Goal: Obtain resource: Download file/media

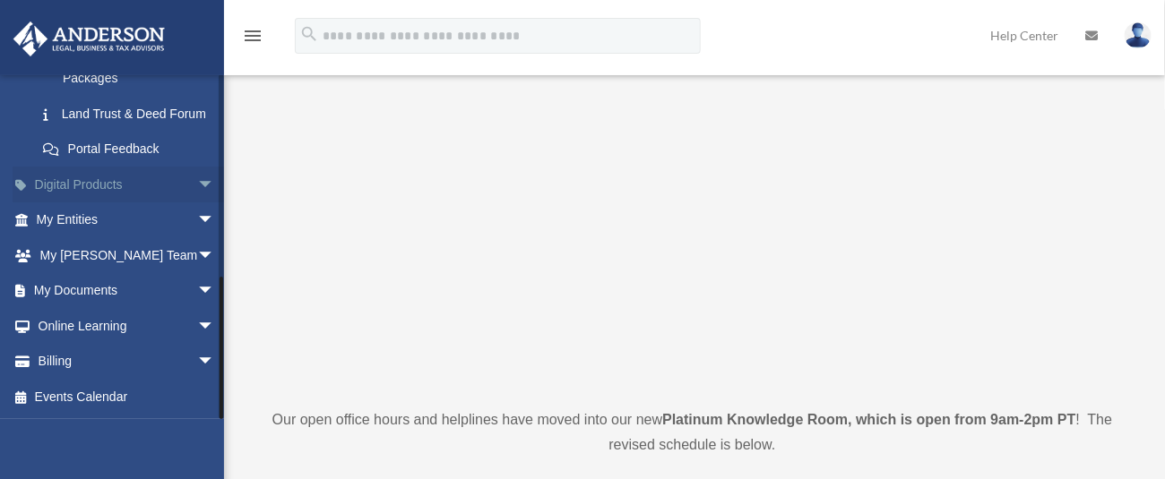
scroll to position [238, 0]
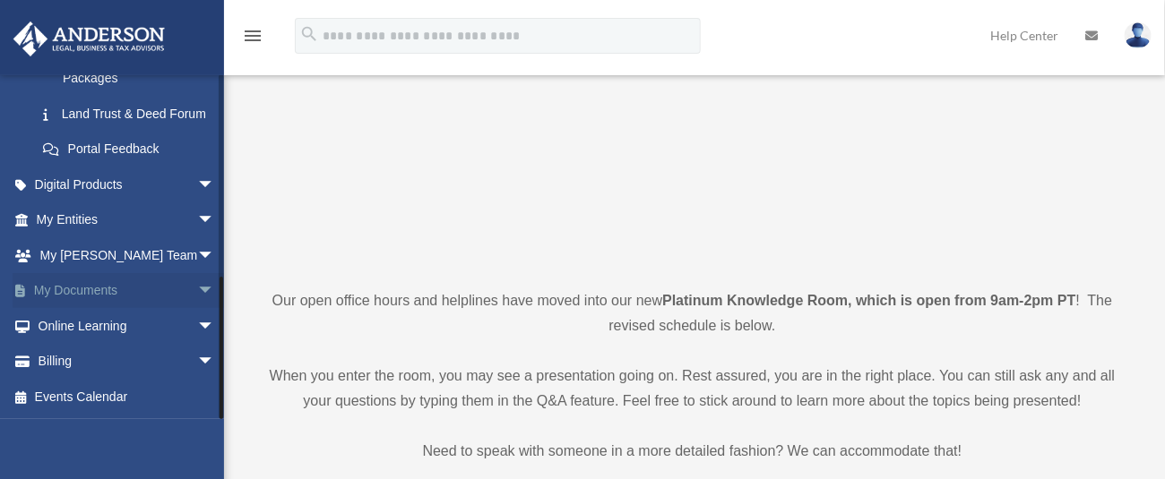
click at [197, 289] on span "arrow_drop_down" at bounding box center [215, 291] width 36 height 37
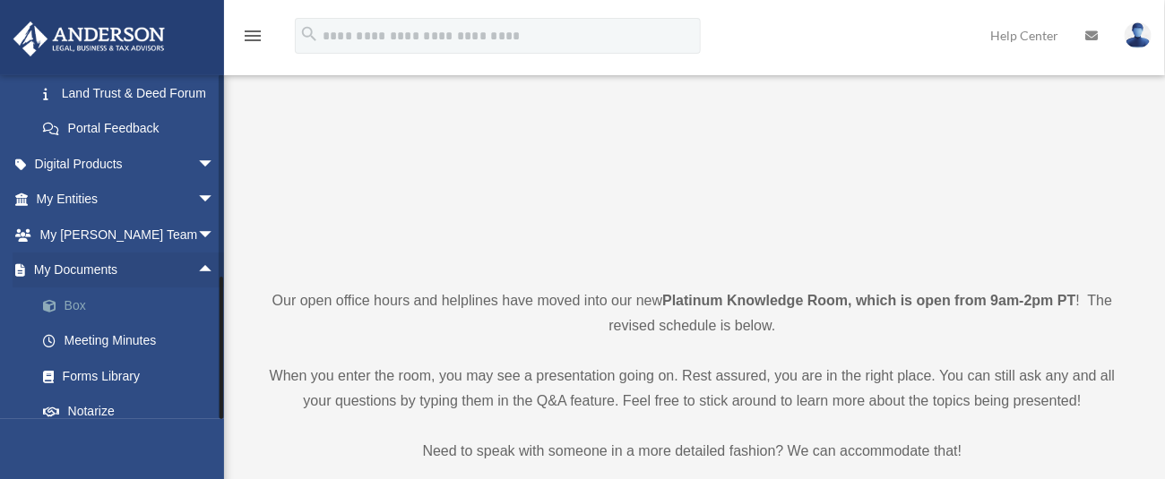
click at [108, 323] on link "Box" at bounding box center [133, 306] width 217 height 36
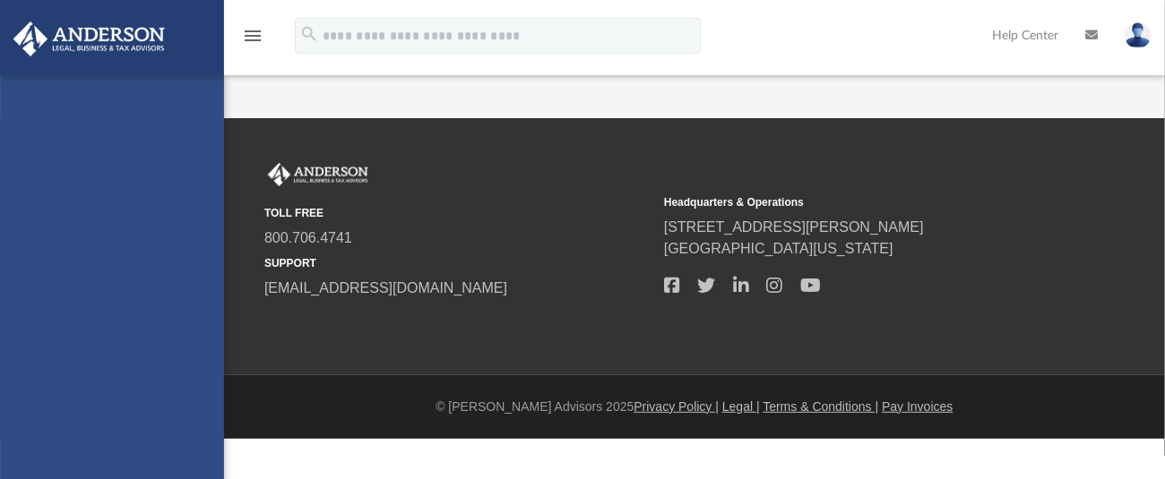
click at [69, 326] on div "[EMAIL_ADDRESS][DOMAIN_NAME] Sign Out [EMAIL_ADDRESS][DOMAIN_NAME] Home Online …" at bounding box center [112, 314] width 224 height 479
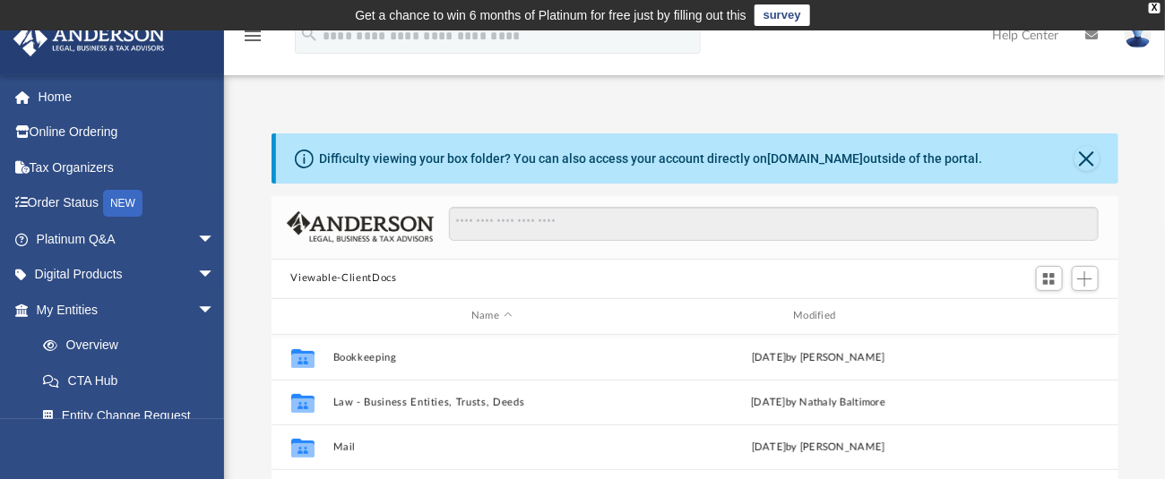
scroll to position [119, 0]
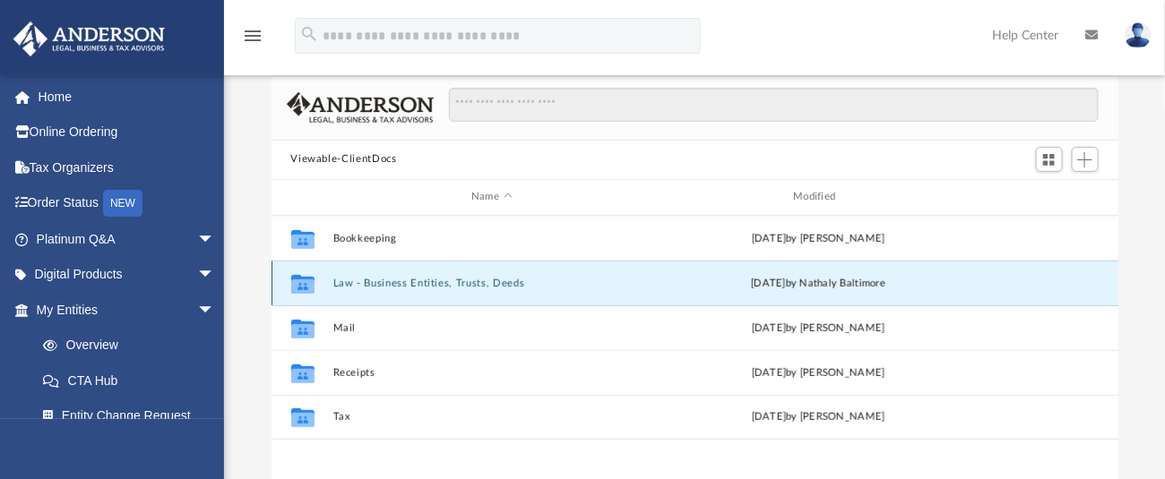
click at [437, 282] on button "Law - Business Entities, Trusts, Deeds" at bounding box center [491, 283] width 318 height 12
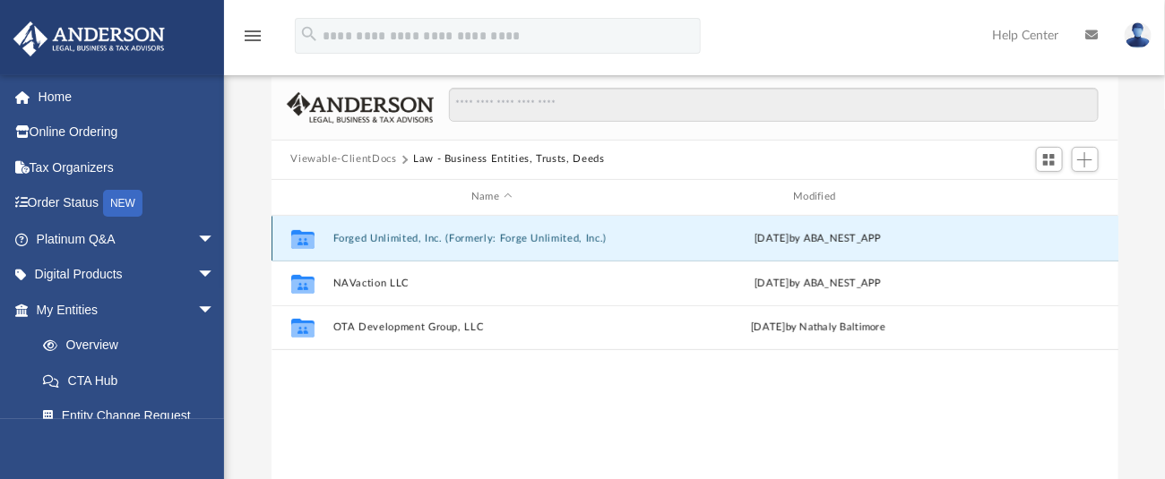
click at [461, 236] on button "Forged Unlimited, Inc. (Formerly: Forge Unlimited, Inc.)" at bounding box center [491, 238] width 318 height 12
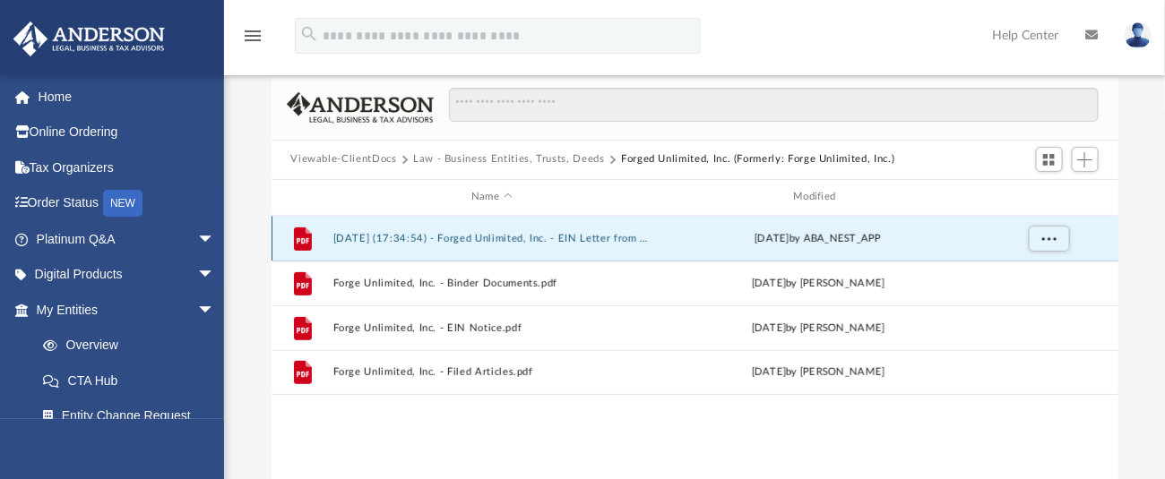
click at [493, 237] on button "2025.08.20 (17:34:54) - Forged Unlimited, Inc. - EIN Letter from IRS.pdf" at bounding box center [491, 238] width 318 height 12
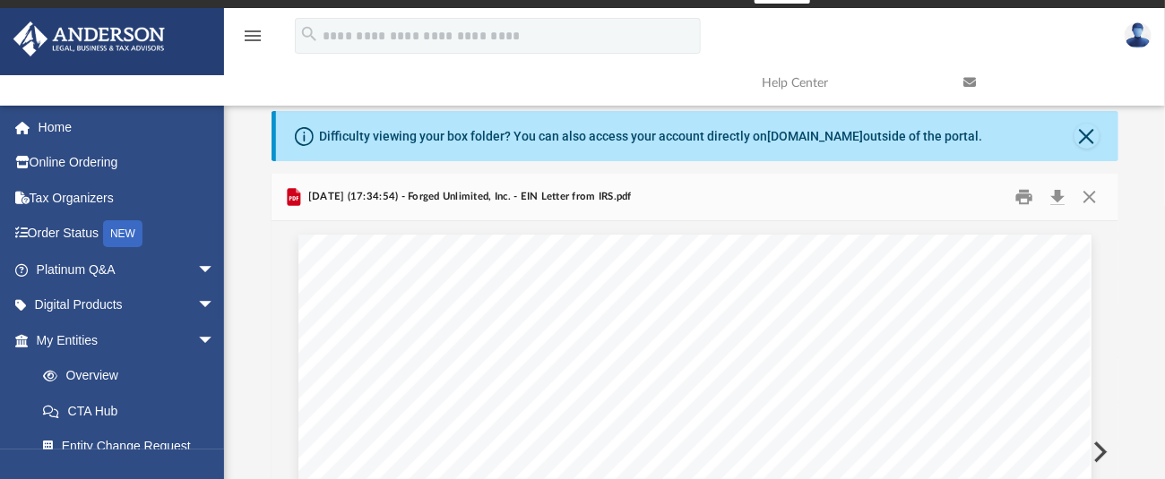
scroll to position [0, 0]
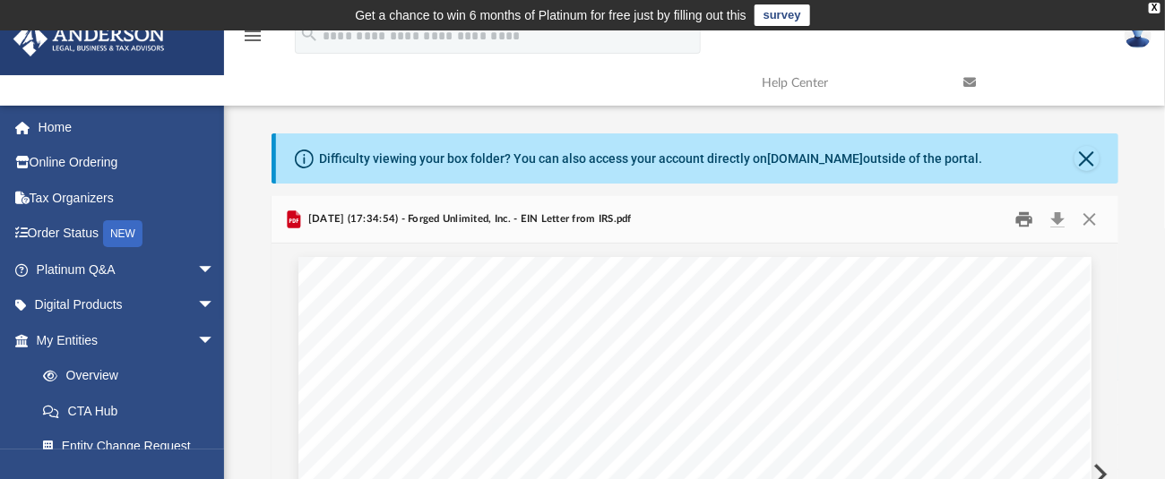
click at [1020, 224] on button "Print" at bounding box center [1024, 219] width 36 height 28
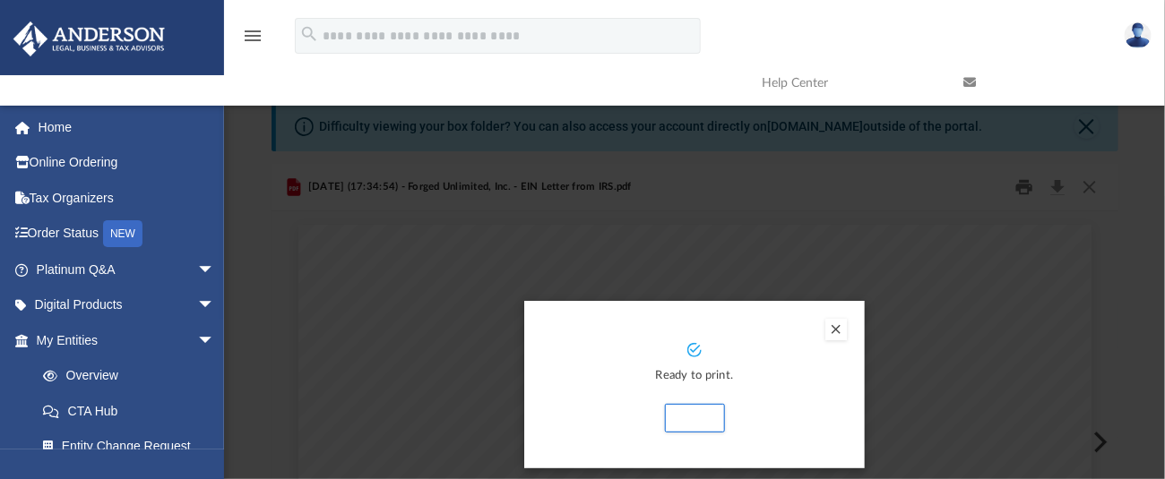
scroll to position [119, 0]
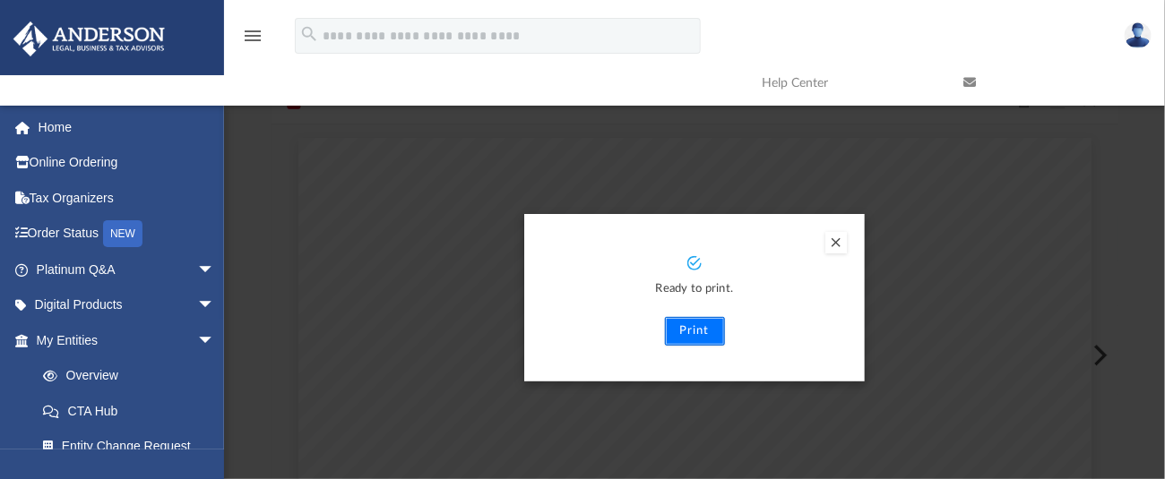
click at [685, 339] on button "Print" at bounding box center [695, 331] width 60 height 29
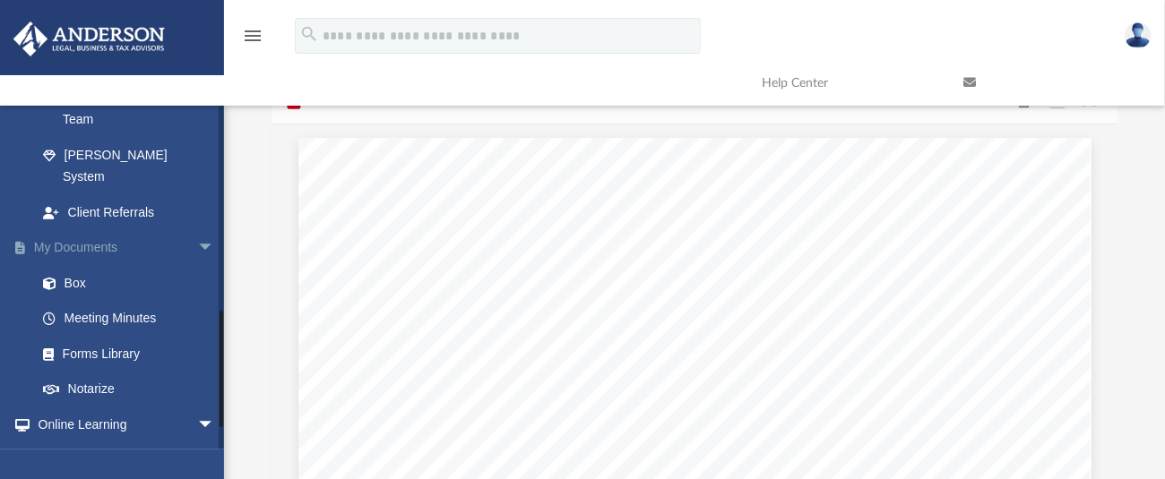
scroll to position [597, 0]
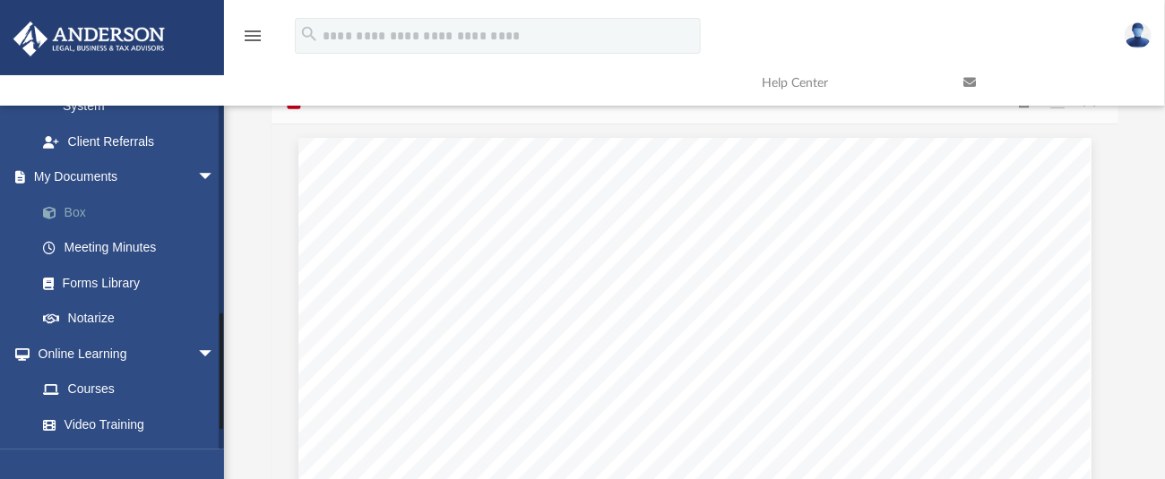
click at [83, 194] on link "Box" at bounding box center [133, 212] width 217 height 36
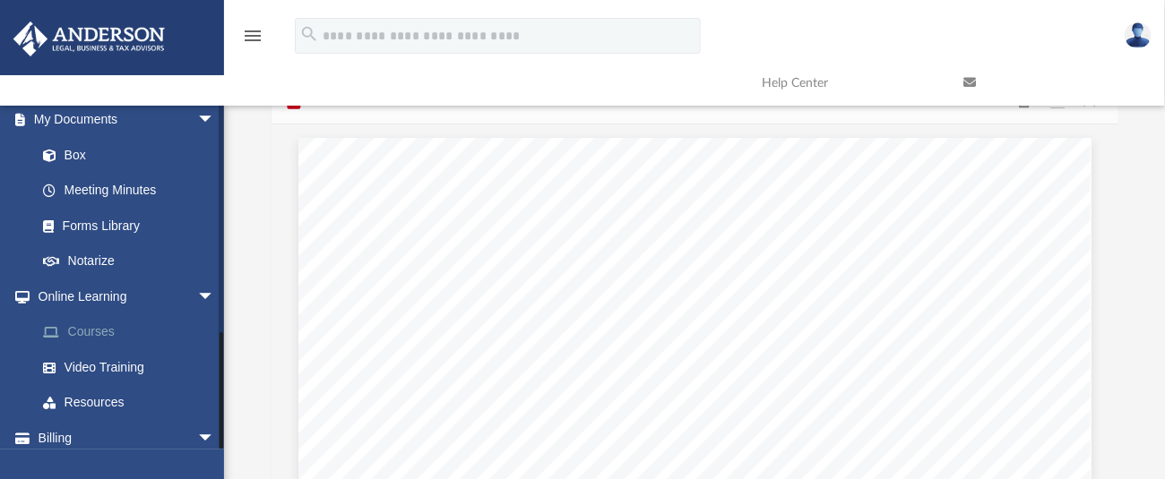
scroll to position [655, 0]
click at [76, 136] on link "Box" at bounding box center [133, 154] width 217 height 36
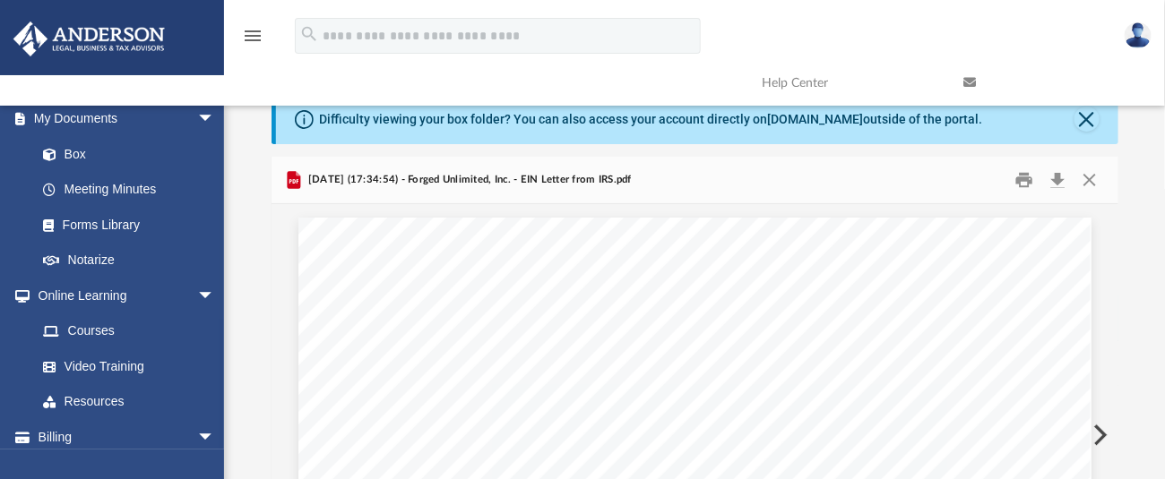
scroll to position [0, 0]
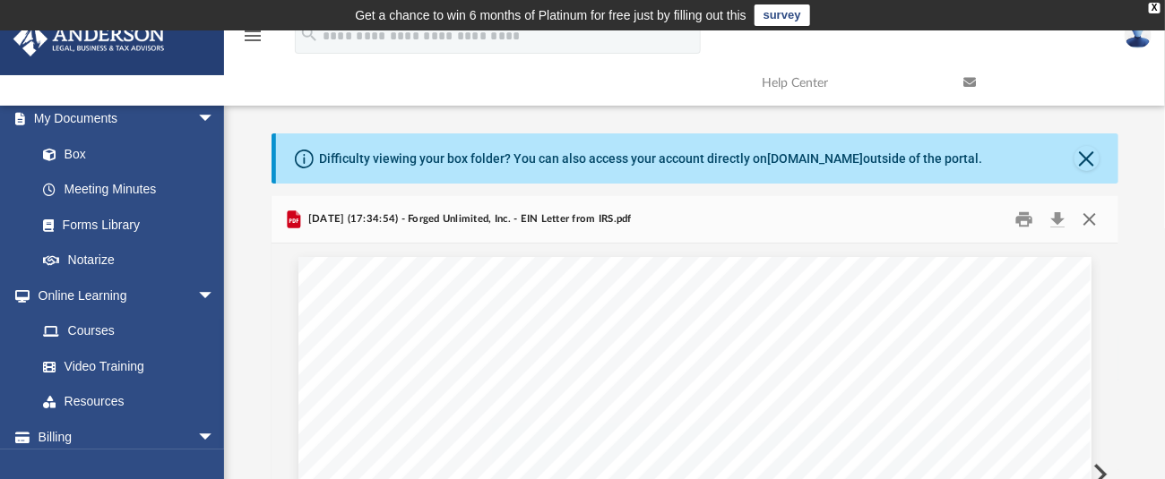
click at [1098, 209] on button "Close" at bounding box center [1089, 219] width 32 height 28
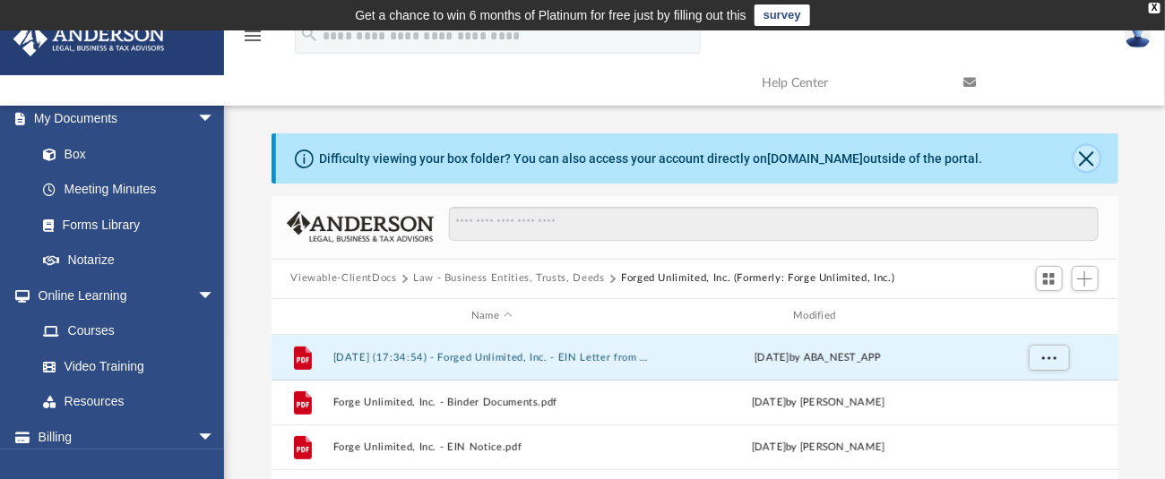
click at [1083, 159] on button "Close" at bounding box center [1086, 158] width 25 height 25
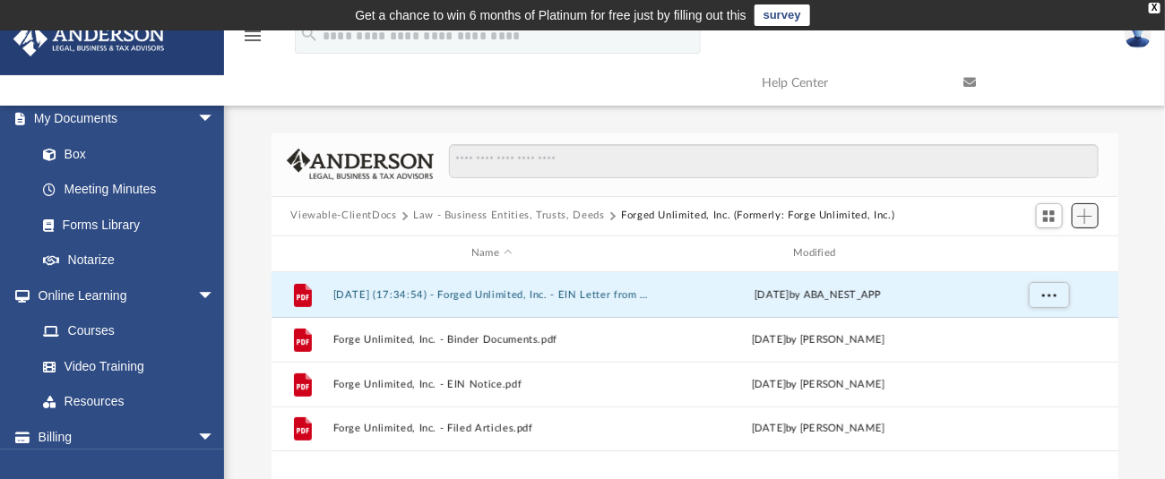
click at [1088, 219] on span "Add" at bounding box center [1084, 216] width 15 height 15
drag, startPoint x: 958, startPoint y: 219, endPoint x: 915, endPoint y: 213, distance: 43.3
click at [941, 216] on div "Viewable-ClientDocs Law - Business Entities, Trusts, Deeds Forged Unlimited, In…" at bounding box center [694, 216] width 847 height 39
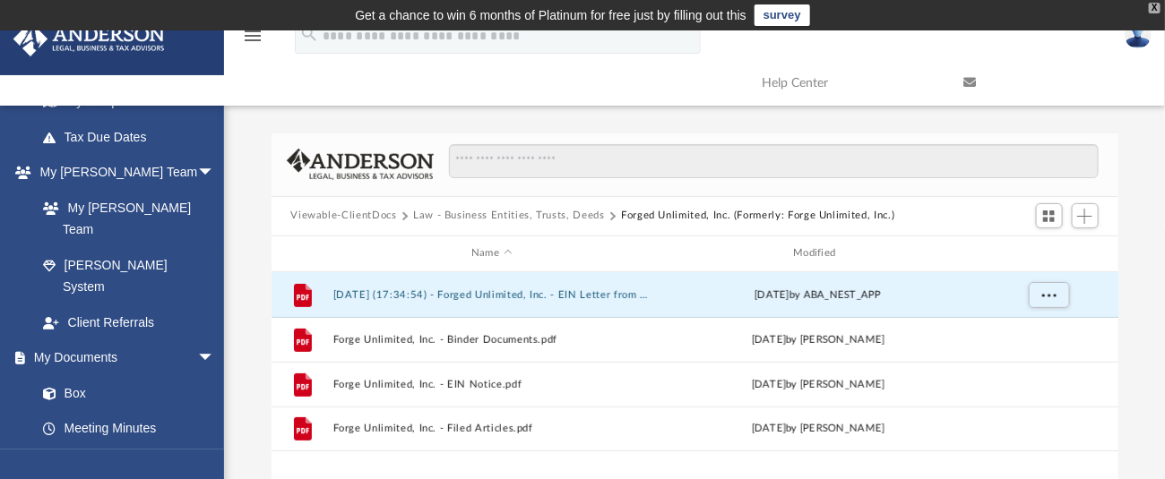
click at [1155, 7] on div "X" at bounding box center [1155, 8] width 12 height 11
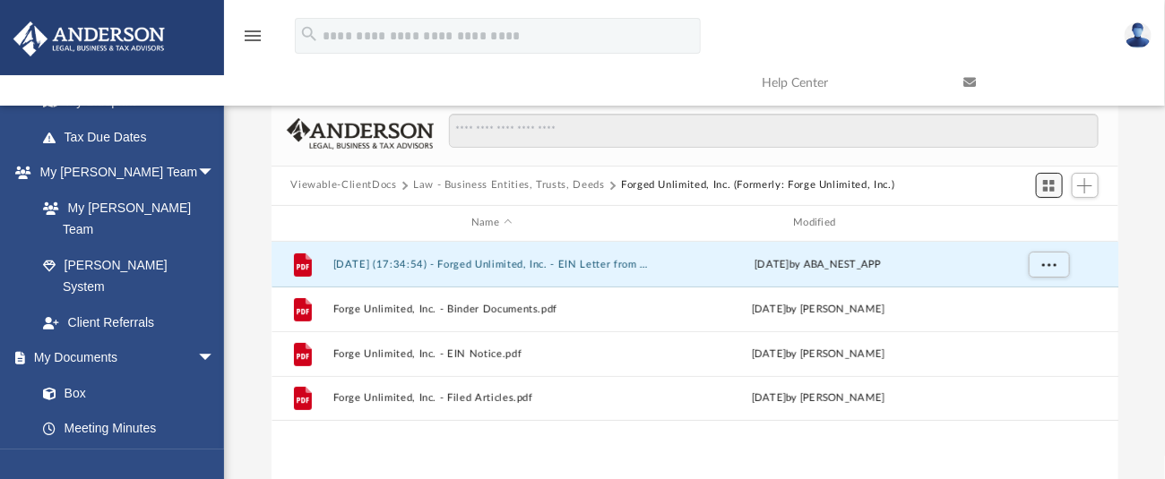
click at [1050, 187] on span "Switch to Grid View" at bounding box center [1048, 185] width 15 height 15
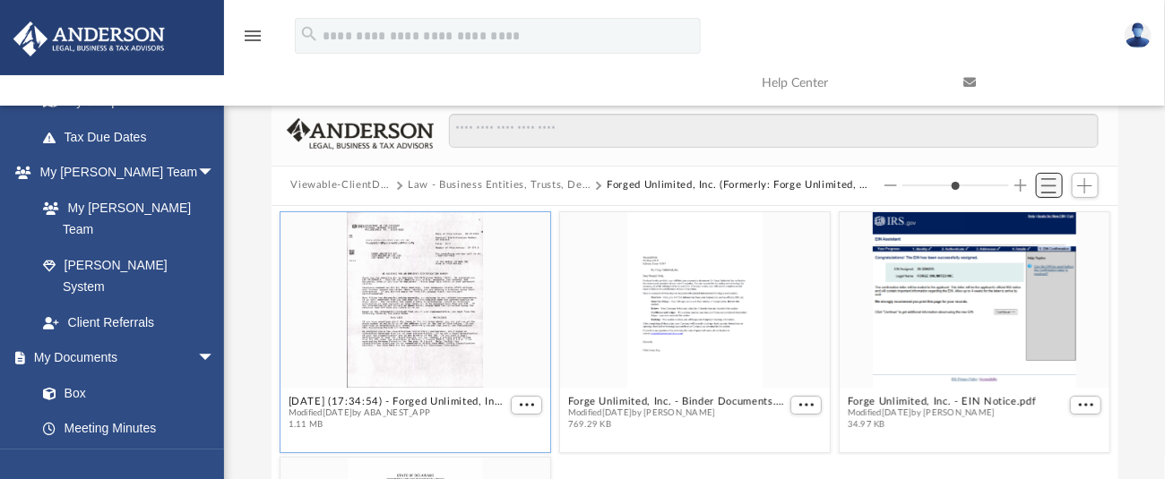
scroll to position [388, 828]
click at [875, 305] on div "grid" at bounding box center [974, 300] width 270 height 176
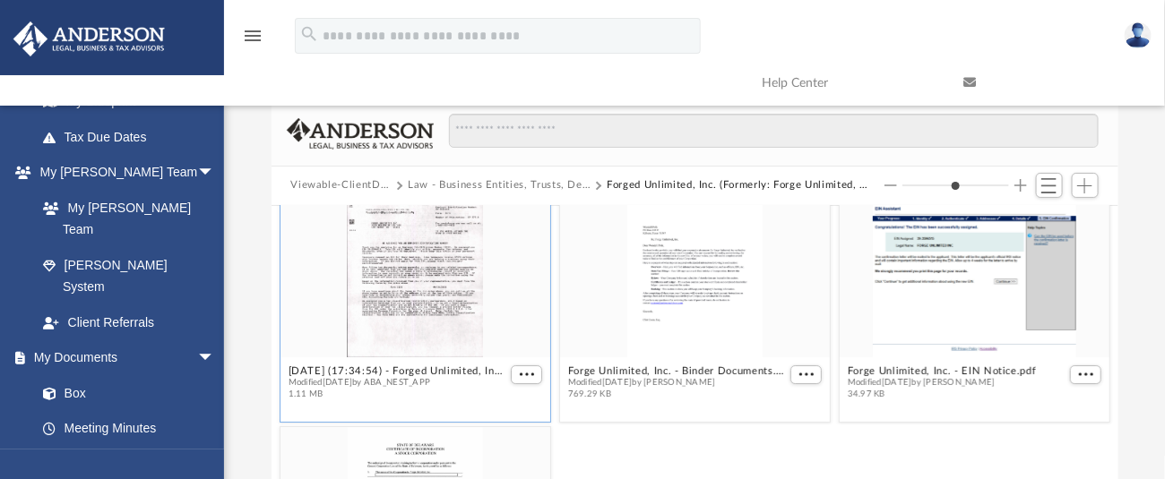
scroll to position [0, 0]
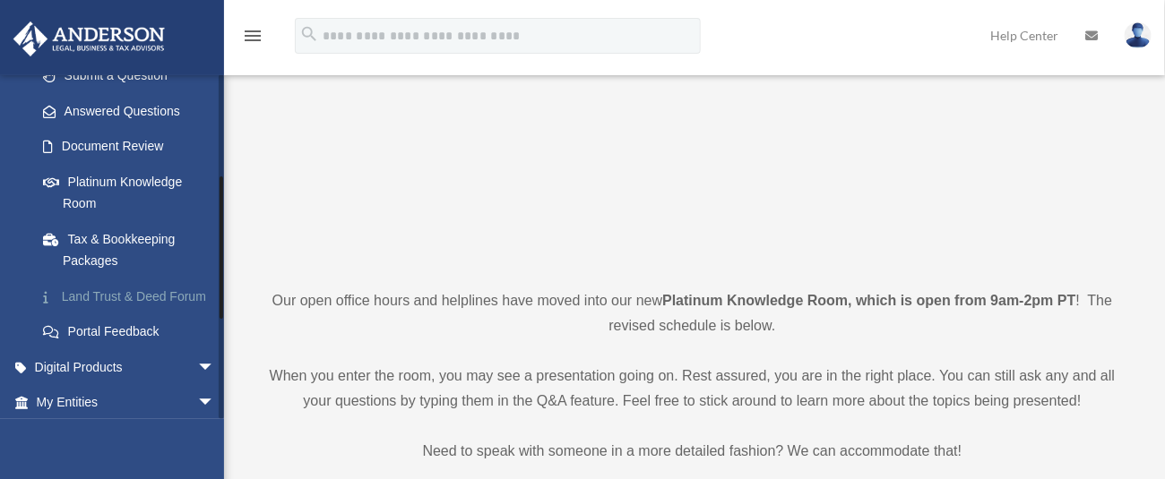
scroll to position [238, 0]
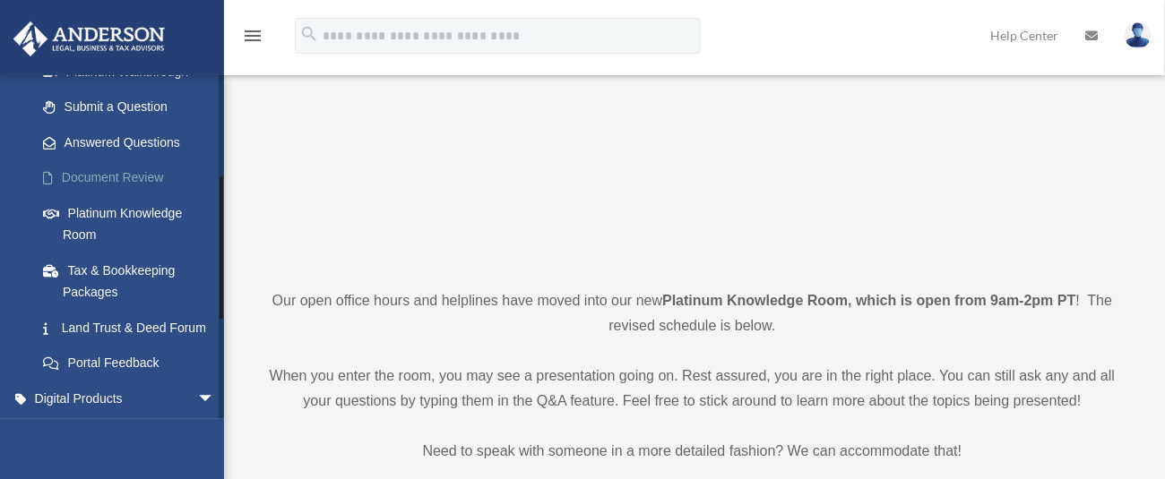
click at [116, 174] on link "Document Review" at bounding box center [133, 178] width 217 height 36
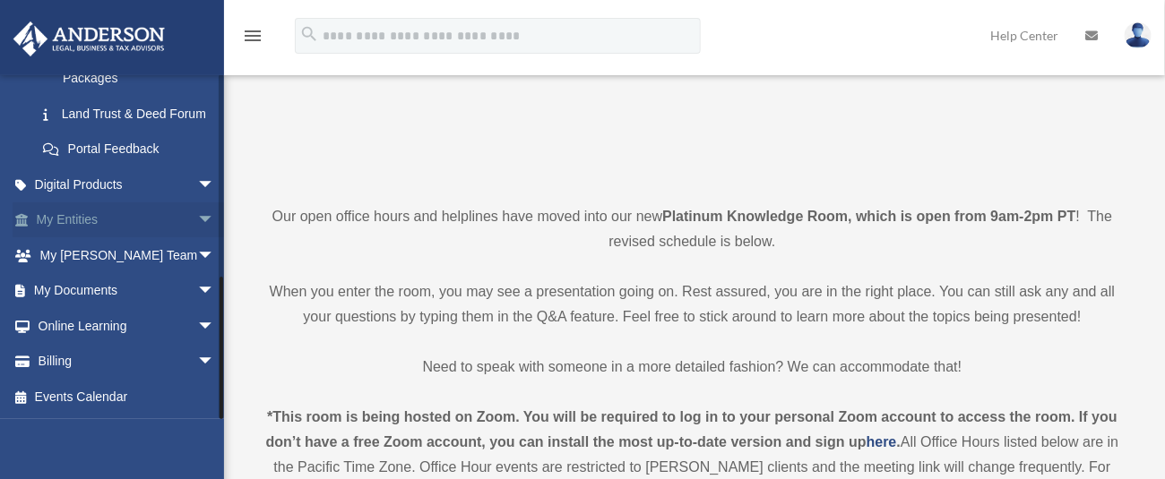
scroll to position [328, 0]
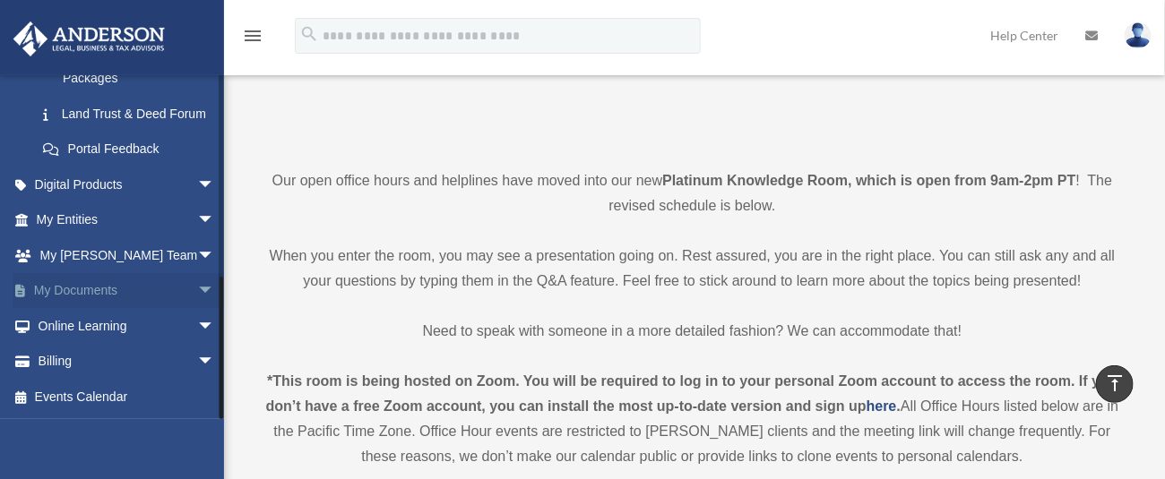
click at [118, 290] on link "My Documents arrow_drop_down" at bounding box center [127, 291] width 229 height 36
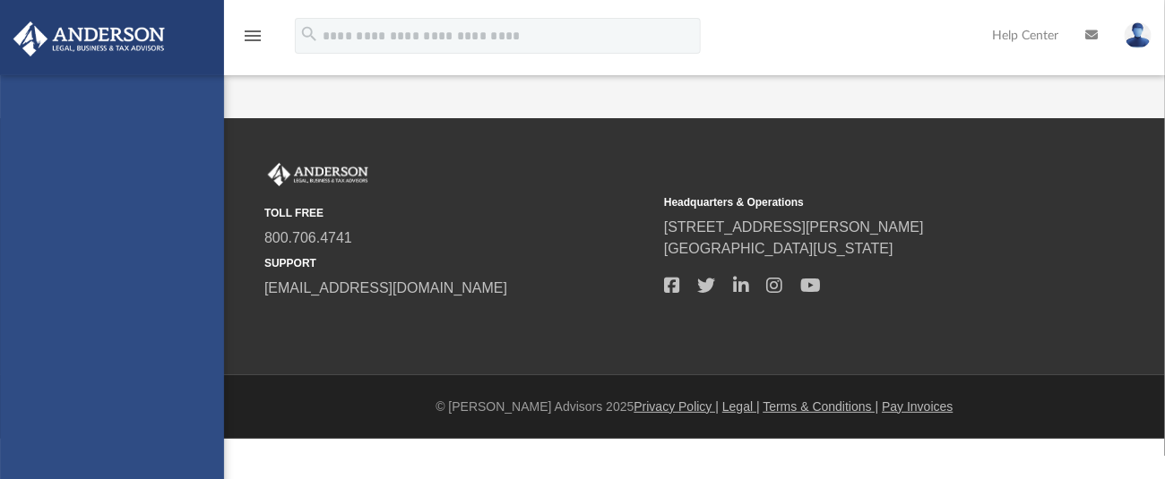
click at [186, 288] on div "wepolk@msn.com Sign Out wepolk@msn.com Home Online Ordering Tax Organizers Orde…" at bounding box center [112, 314] width 224 height 479
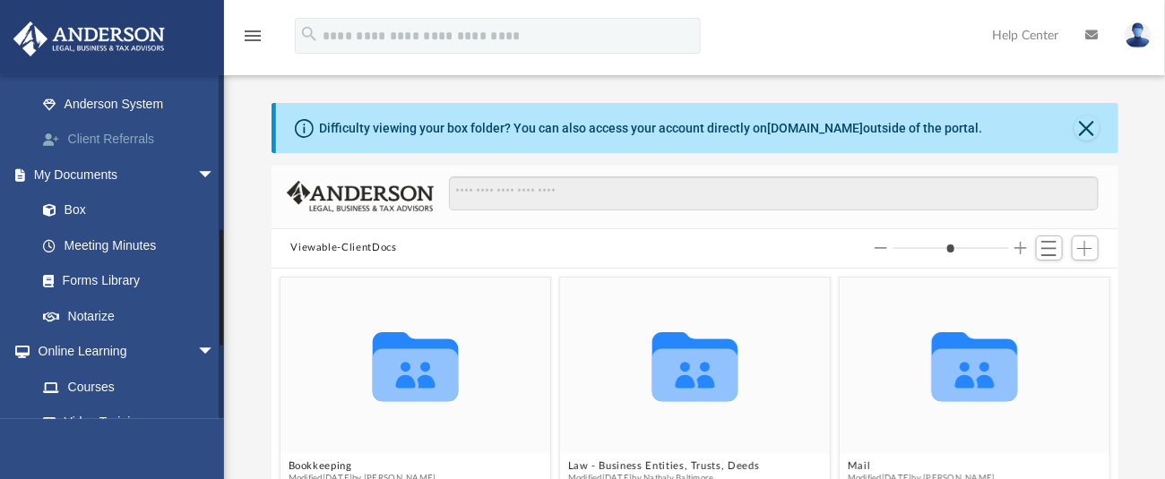
scroll to position [597, 0]
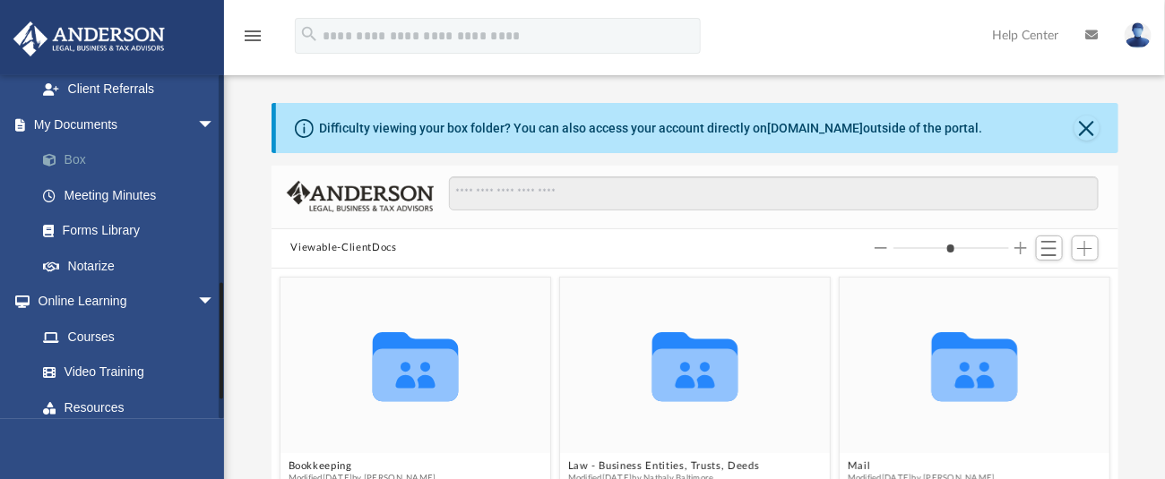
click at [83, 142] on link "Box" at bounding box center [133, 160] width 217 height 36
click at [1090, 124] on button "Close" at bounding box center [1086, 128] width 25 height 25
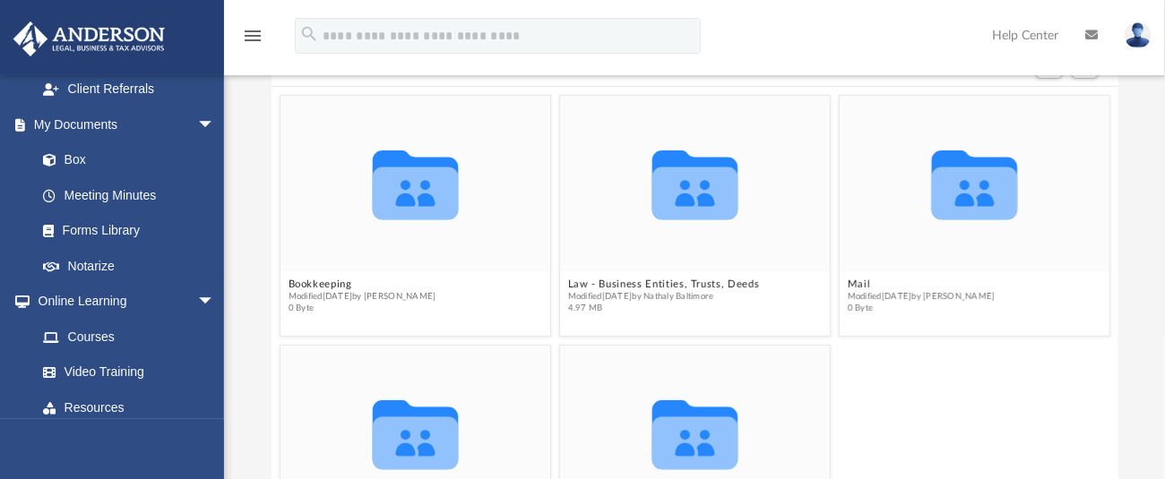
scroll to position [0, 0]
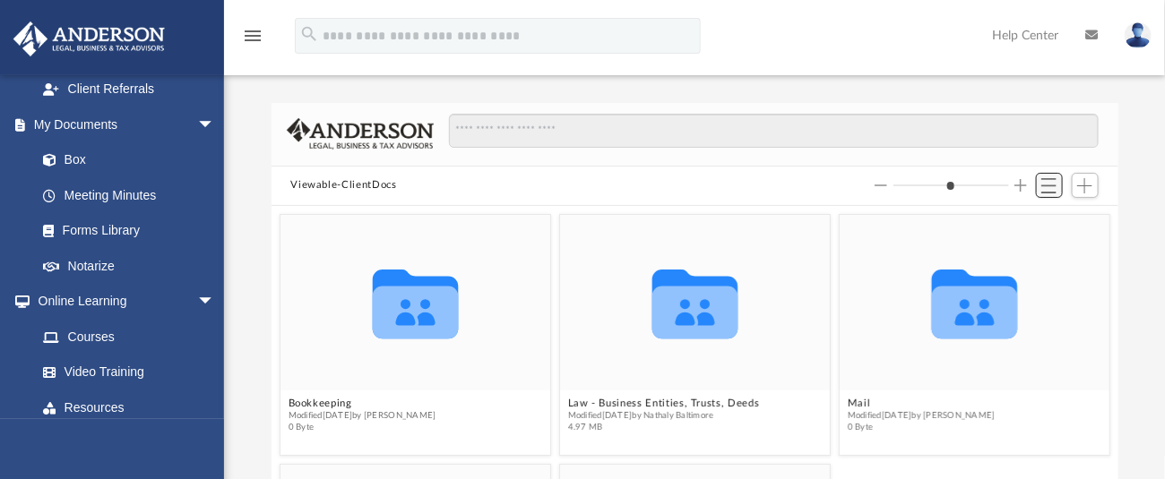
click at [1038, 182] on button "Switch to List View" at bounding box center [1049, 185] width 27 height 25
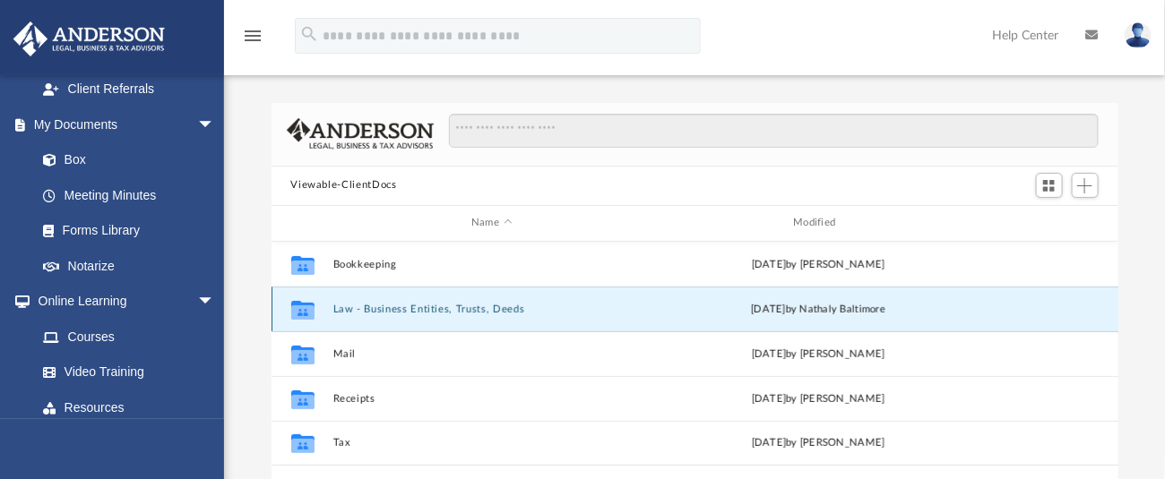
click at [454, 307] on button "Law - Business Entities, Trusts, Deeds" at bounding box center [491, 309] width 318 height 12
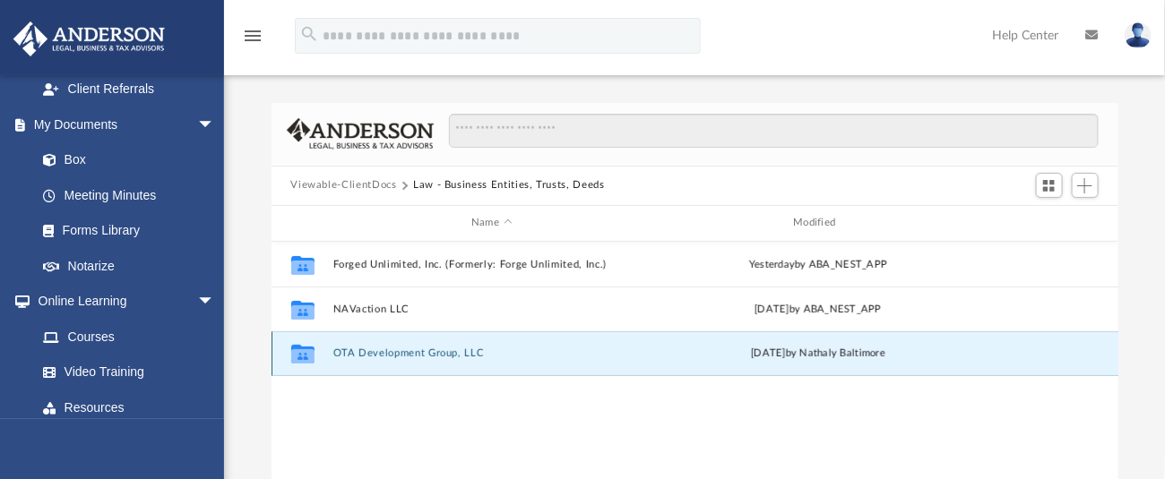
click at [446, 353] on button "OTA Development Group, LLC" at bounding box center [491, 354] width 318 height 12
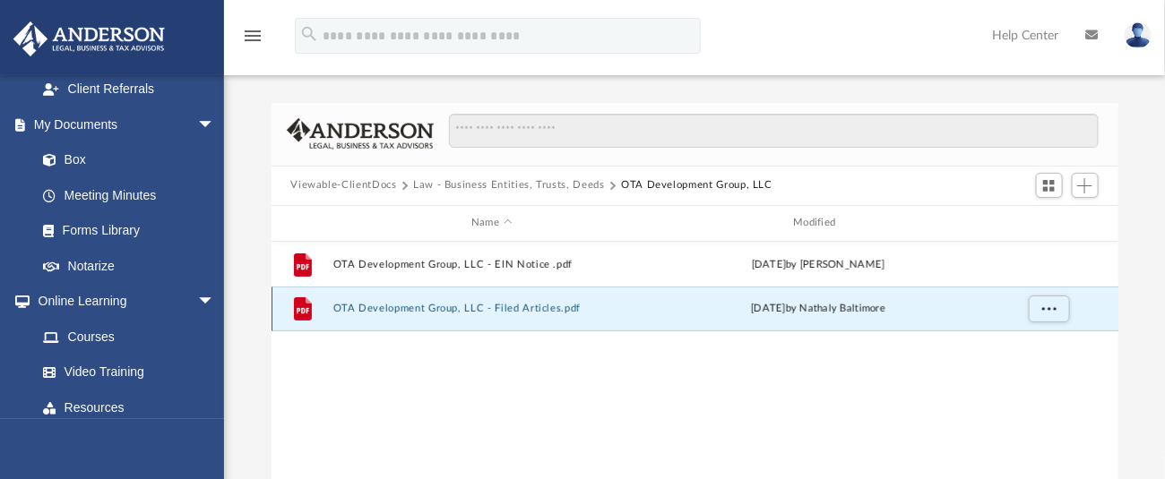
click at [464, 303] on button "OTA Development Group, LLC - Filed Articles.pdf" at bounding box center [491, 309] width 318 height 12
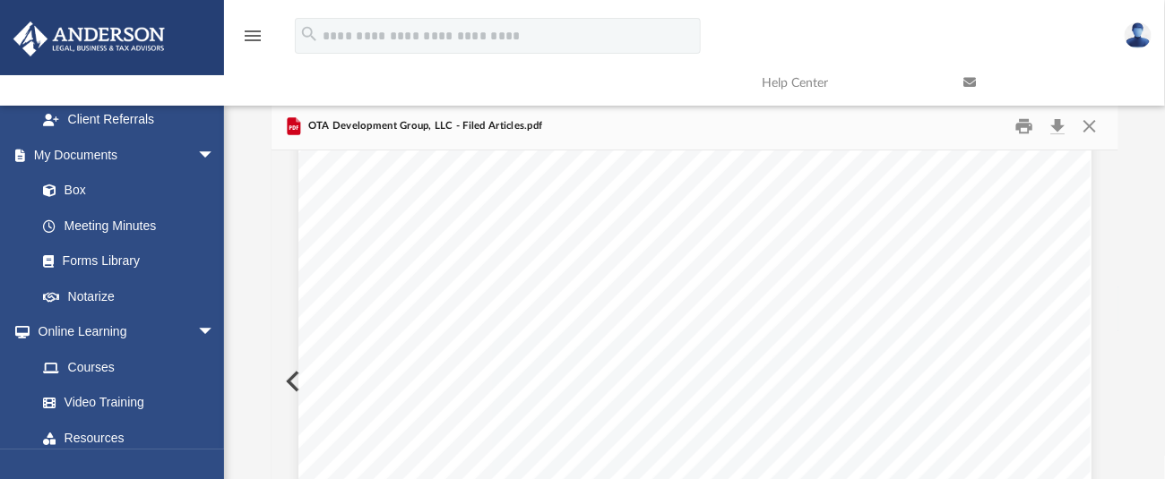
scroll to position [2196, 0]
click at [1021, 121] on button "Print" at bounding box center [1024, 126] width 36 height 28
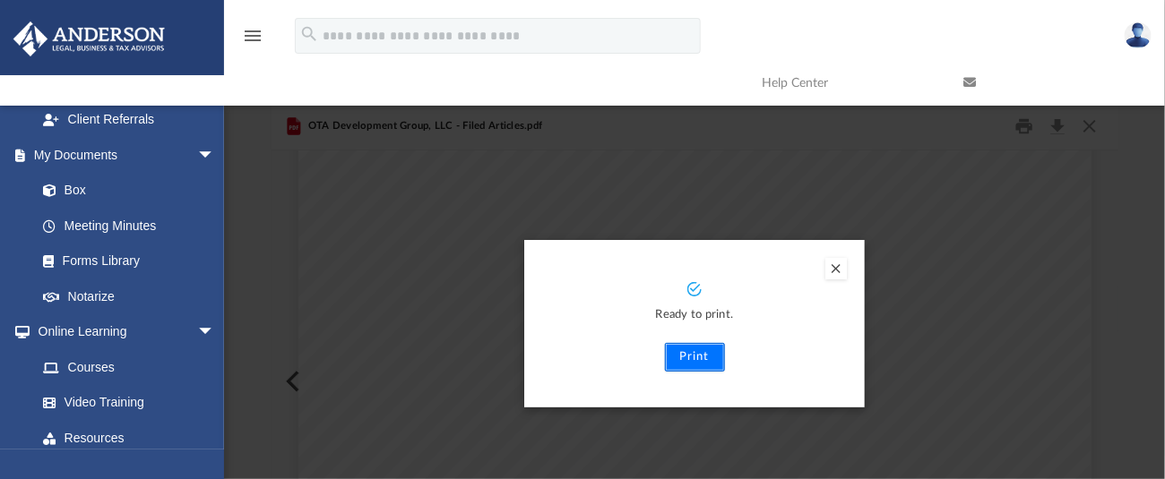
click at [710, 359] on button "Print" at bounding box center [695, 357] width 60 height 29
